Goal: Transaction & Acquisition: Purchase product/service

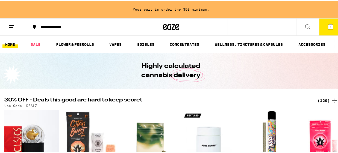
scroll to position [73, 0]
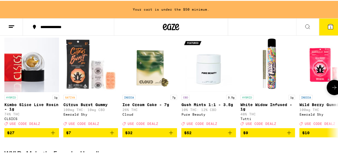
click at [332, 89] on icon at bounding box center [334, 87] width 4 height 4
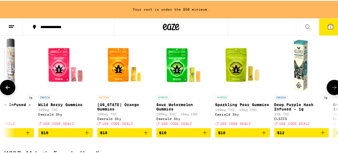
scroll to position [0, 269]
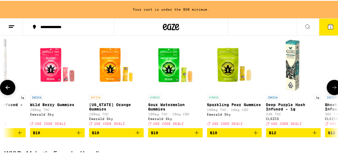
click at [332, 89] on icon at bounding box center [334, 87] width 4 height 4
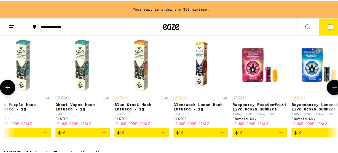
click at [332, 89] on icon at bounding box center [334, 87] width 4 height 4
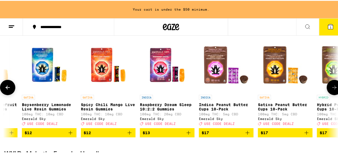
click at [332, 89] on icon at bounding box center [334, 87] width 4 height 4
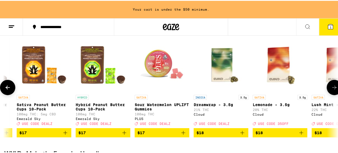
scroll to position [0, 1078]
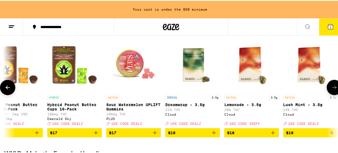
click at [332, 89] on icon at bounding box center [334, 87] width 4 height 4
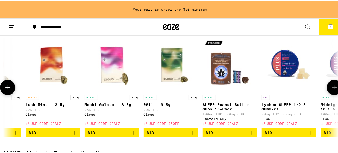
scroll to position [0, 1347]
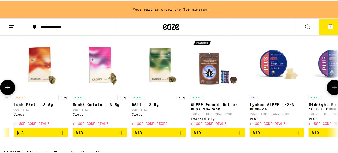
click at [332, 89] on icon at bounding box center [334, 87] width 4 height 4
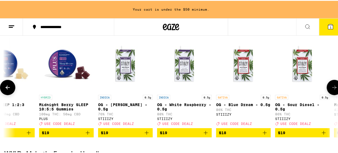
click at [332, 89] on icon at bounding box center [334, 87] width 4 height 4
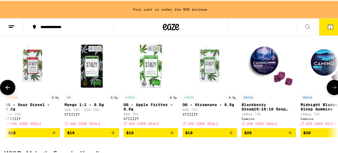
click at [332, 89] on icon at bounding box center [334, 87] width 4 height 4
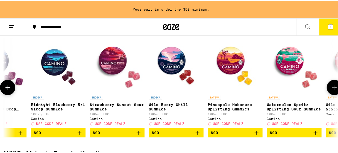
click at [332, 89] on icon at bounding box center [334, 87] width 4 height 4
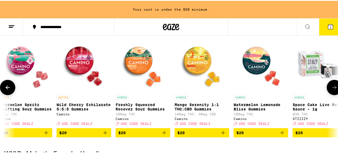
click at [332, 89] on icon at bounding box center [334, 87] width 4 height 4
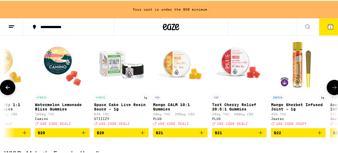
scroll to position [0, 2695]
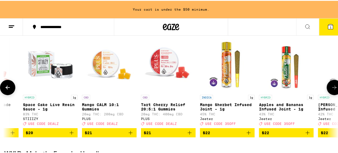
click at [332, 89] on icon at bounding box center [334, 87] width 4 height 4
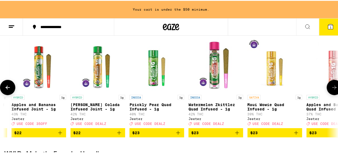
scroll to position [0, 2964]
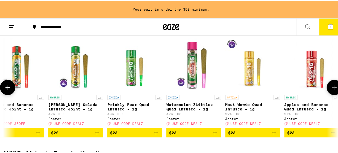
click at [332, 89] on icon at bounding box center [334, 87] width 4 height 4
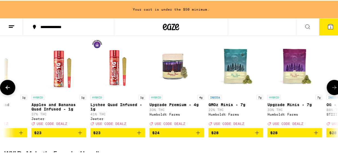
scroll to position [0, 3234]
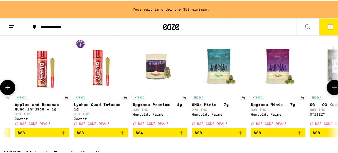
click at [332, 89] on icon at bounding box center [334, 87] width 4 height 4
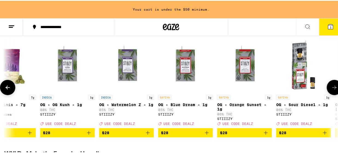
click at [332, 89] on icon at bounding box center [334, 87] width 4 height 4
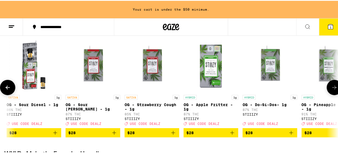
click at [332, 89] on icon at bounding box center [334, 87] width 4 height 4
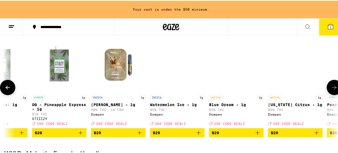
click at [332, 89] on icon at bounding box center [334, 87] width 4 height 4
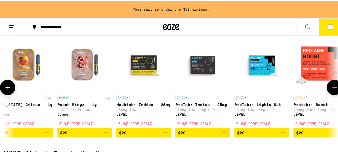
click at [332, 89] on icon at bounding box center [334, 87] width 4 height 4
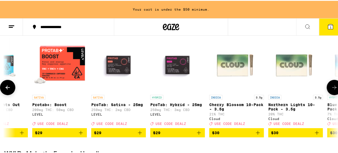
scroll to position [0, 4581]
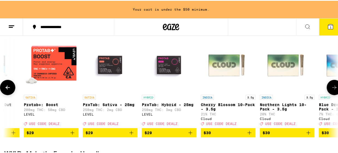
click at [332, 89] on icon at bounding box center [334, 87] width 4 height 4
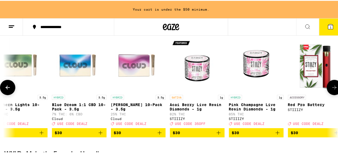
scroll to position [0, 4851]
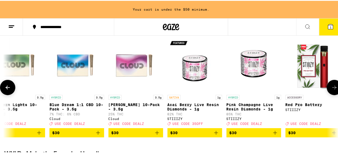
click at [332, 89] on icon at bounding box center [334, 87] width 4 height 4
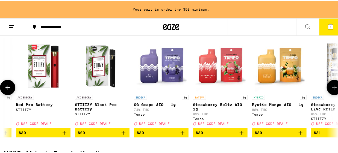
click at [332, 89] on icon at bounding box center [334, 87] width 4 height 4
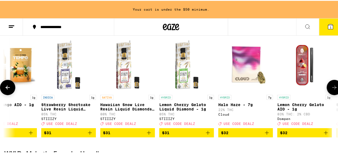
click at [332, 89] on icon at bounding box center [334, 87] width 4 height 4
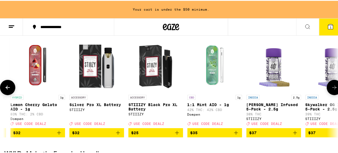
scroll to position [0, 5659]
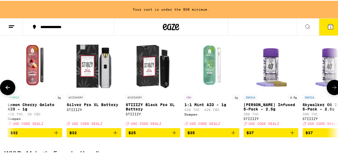
click at [332, 89] on icon at bounding box center [334, 87] width 4 height 4
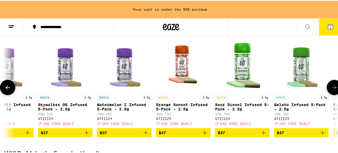
scroll to position [0, 5929]
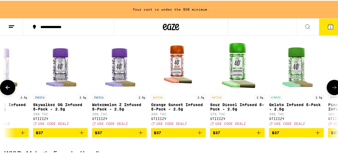
click at [332, 89] on icon at bounding box center [334, 87] width 4 height 4
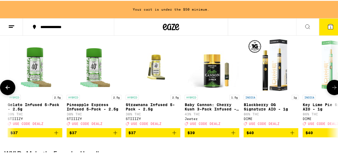
scroll to position [0, 6198]
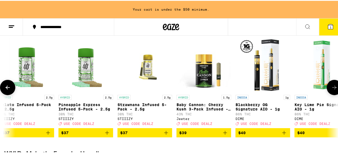
click at [332, 89] on icon at bounding box center [334, 87] width 4 height 4
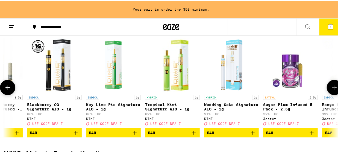
scroll to position [0, 6468]
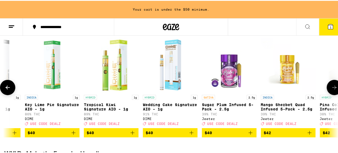
click at [332, 89] on icon at bounding box center [334, 87] width 4 height 4
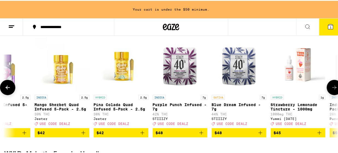
scroll to position [0, 6737]
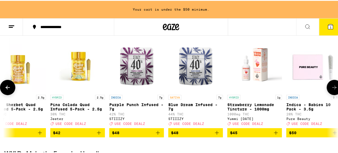
click at [332, 89] on icon at bounding box center [334, 87] width 4 height 4
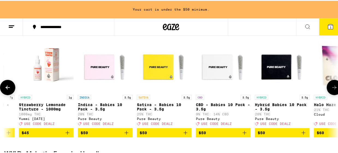
scroll to position [0, 7007]
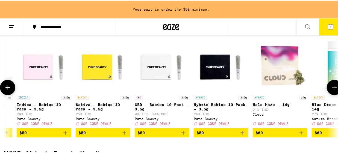
click at [332, 89] on icon at bounding box center [334, 87] width 4 height 4
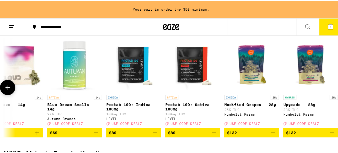
scroll to position [0, 7276]
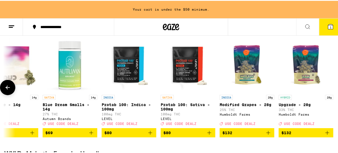
click at [332, 89] on div at bounding box center [334, 86] width 15 height 15
